Goal: Task Accomplishment & Management: Use online tool/utility

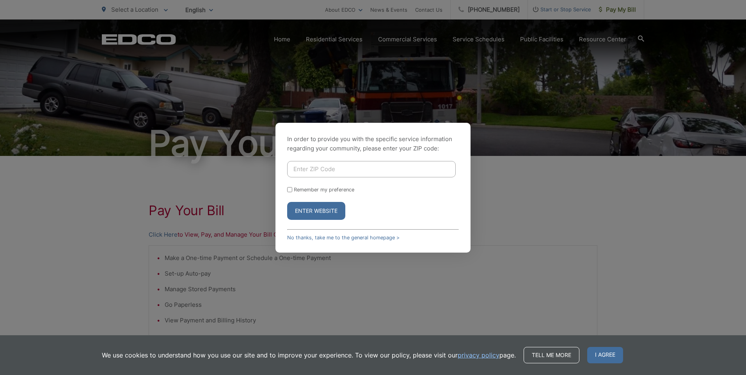
click at [303, 168] on input "Enter ZIP Code" at bounding box center [371, 169] width 168 height 16
type input "92069"
click at [317, 214] on button "Enter Website" at bounding box center [316, 211] width 58 height 18
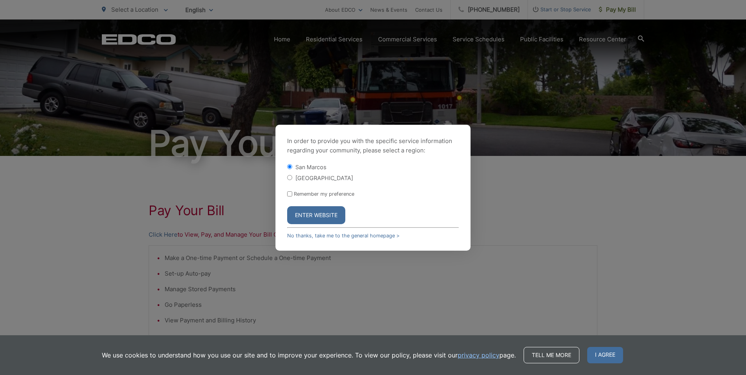
click at [317, 214] on button "Enter Website" at bounding box center [316, 215] width 58 height 18
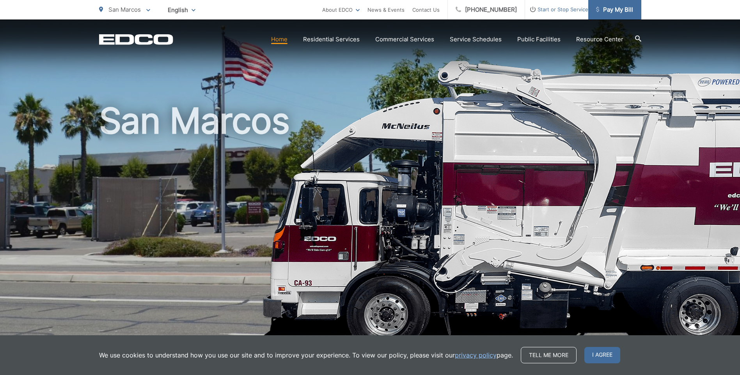
click at [607, 8] on span "Pay My Bill" at bounding box center [614, 9] width 37 height 9
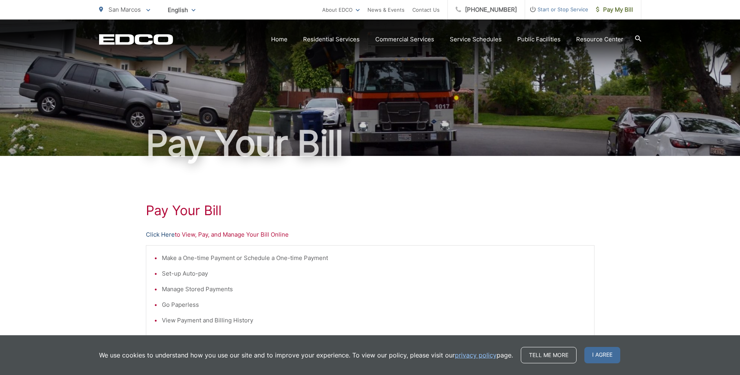
click at [153, 234] on link "Click Here" at bounding box center [160, 234] width 29 height 9
